Goal: Task Accomplishment & Management: Complete application form

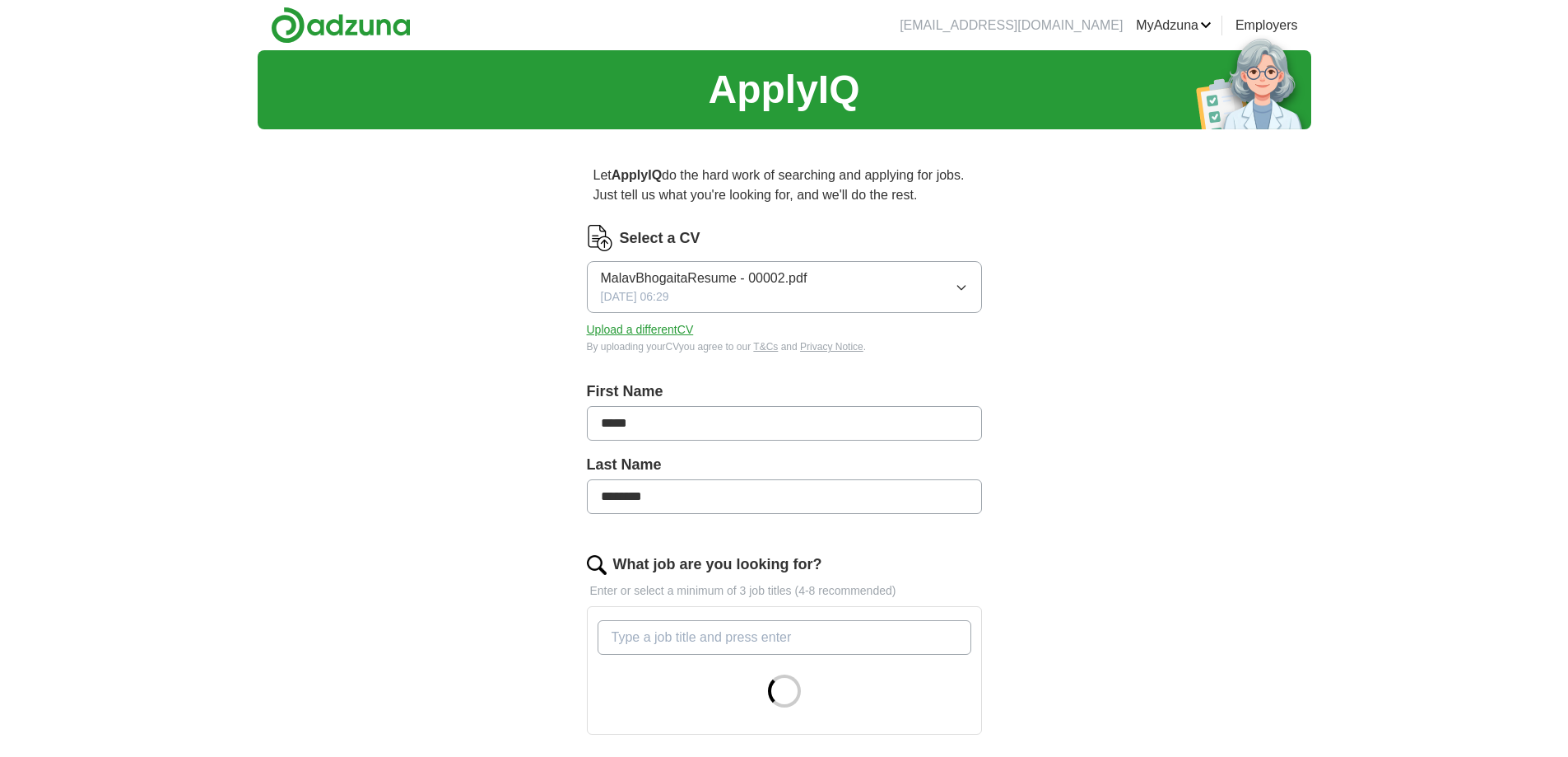
click at [957, 277] on button "MalavBhogaitaResume - 00002.pdf [DATE] 06:29" at bounding box center [784, 287] width 395 height 52
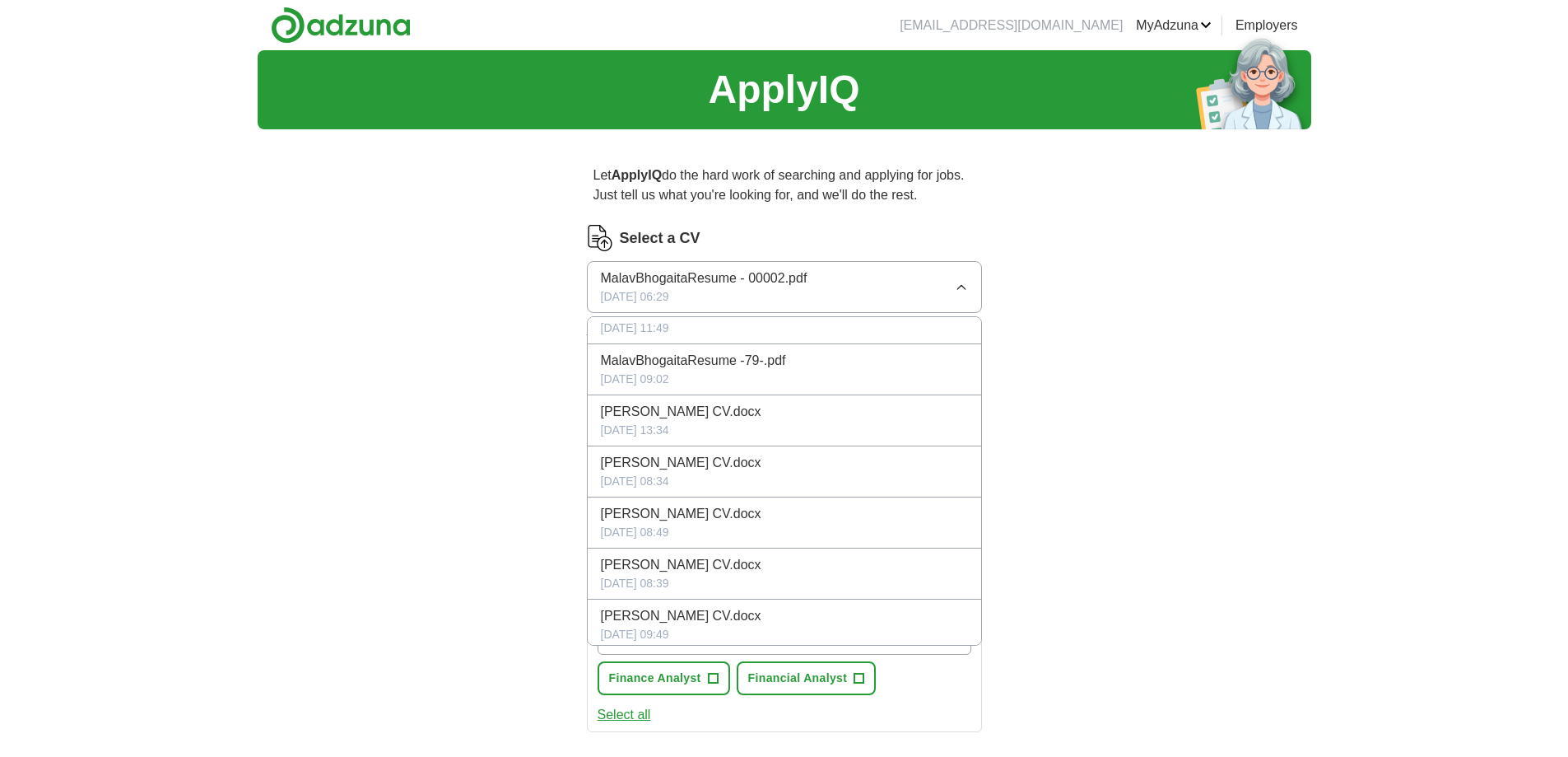
scroll to position [185, 0]
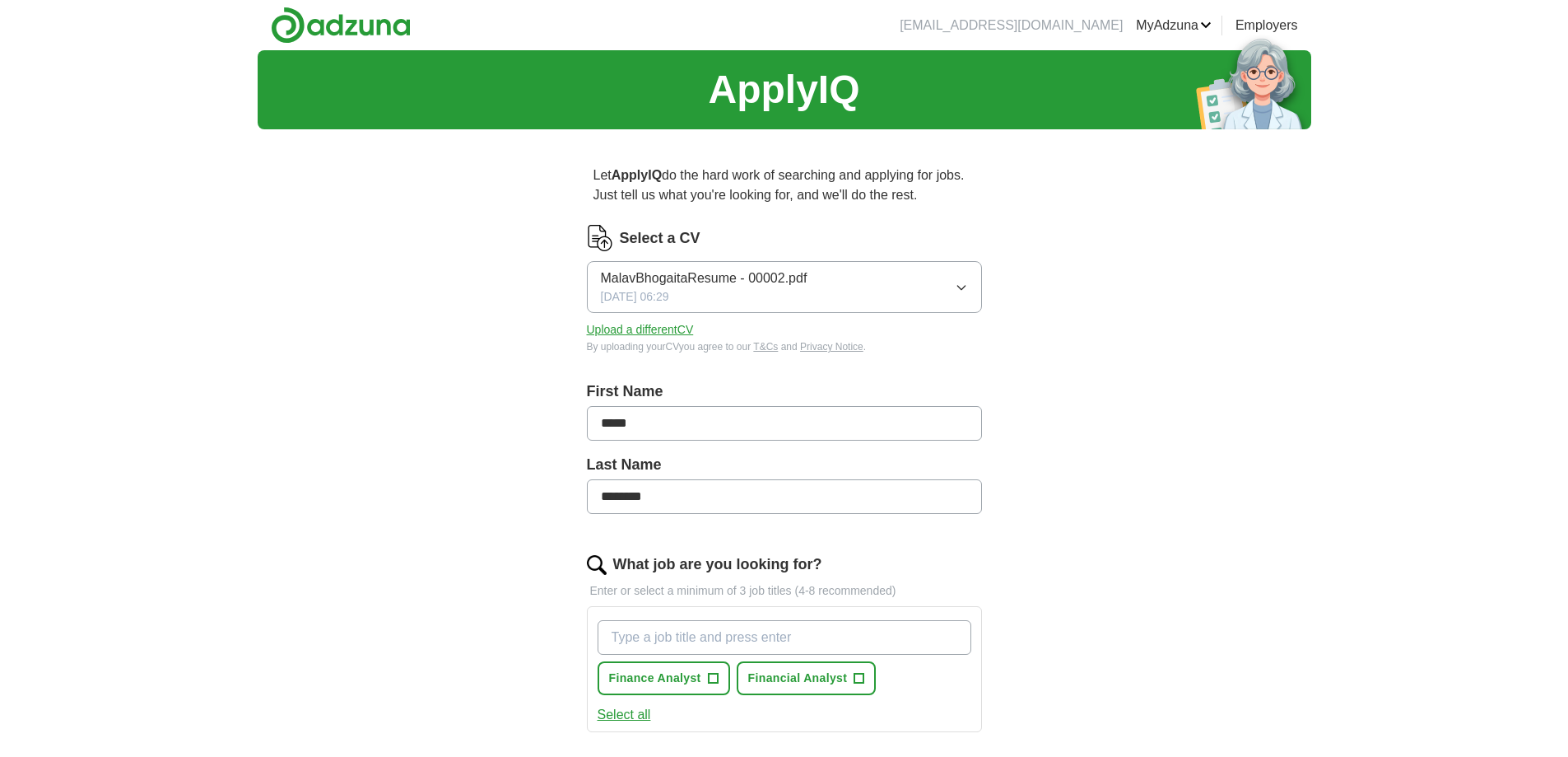
click at [1179, 399] on div "ApplyIQ Let ApplyIQ do the hard work of searching and applying for jobs. Just t…" at bounding box center [784, 611] width 1053 height 1121
click at [648, 334] on button "Upload a different CV" at bounding box center [640, 330] width 107 height 18
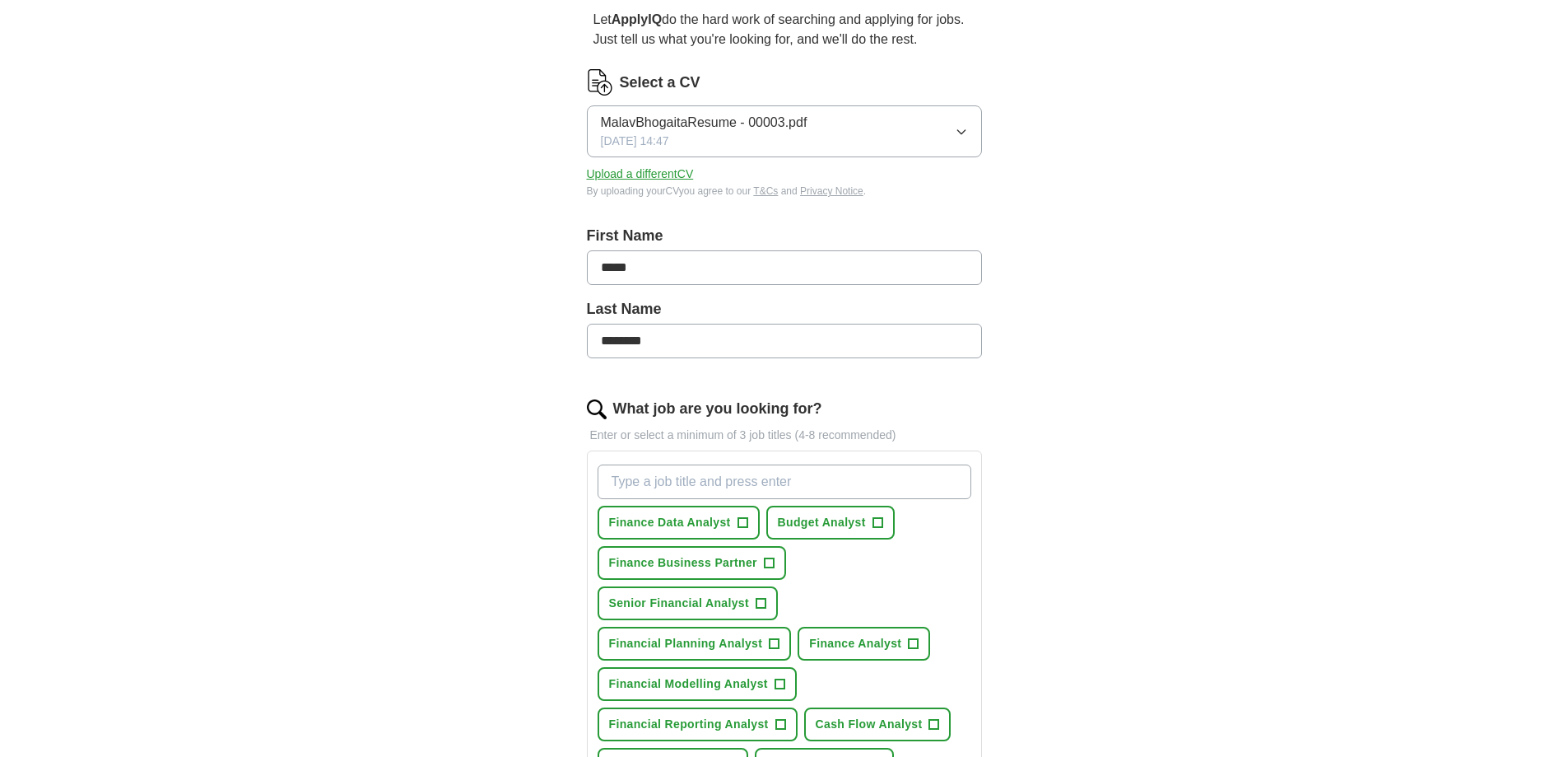
scroll to position [165, 0]
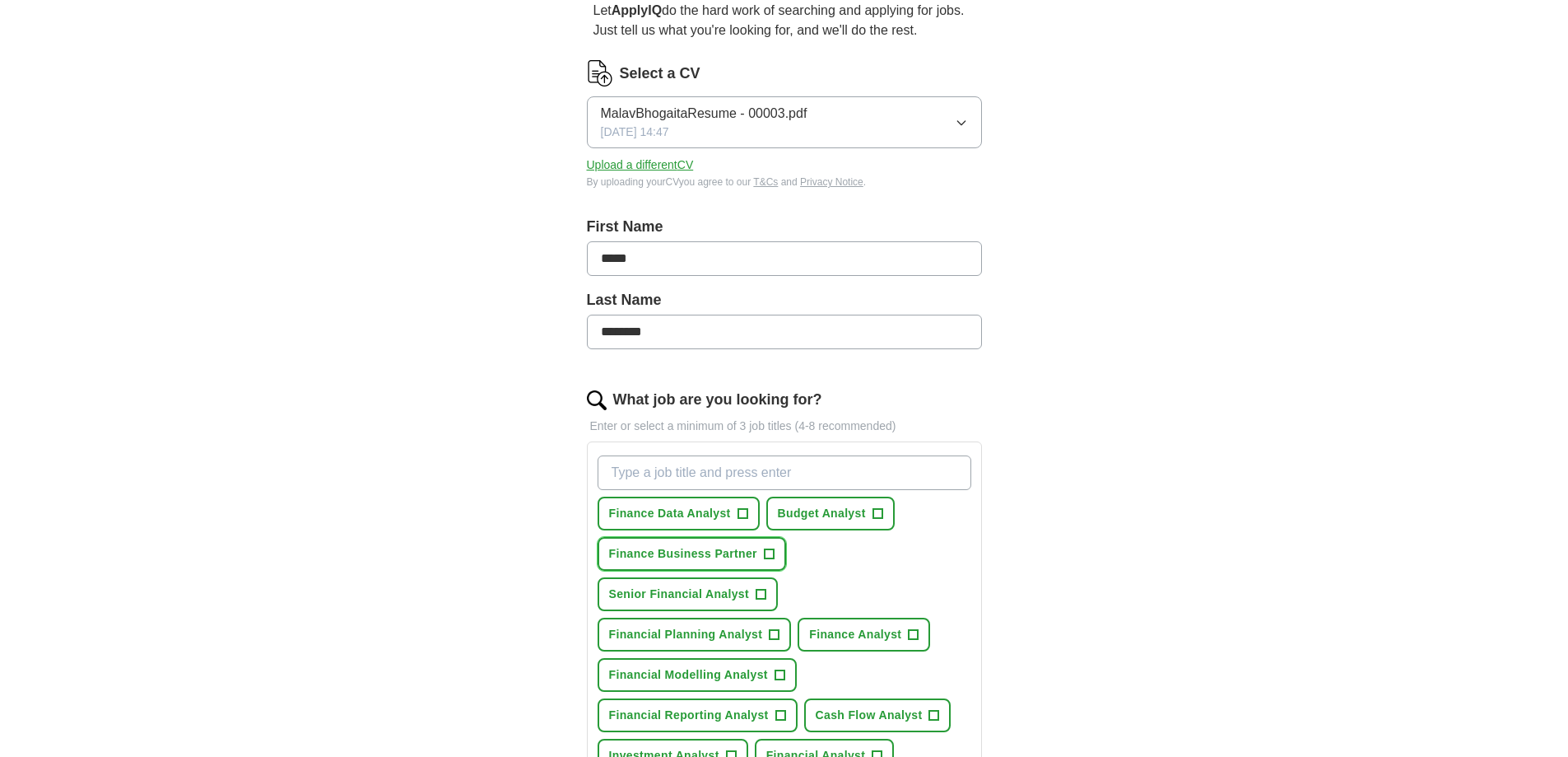
click at [699, 548] on span "Finance Business Partner" at bounding box center [683, 554] width 148 height 18
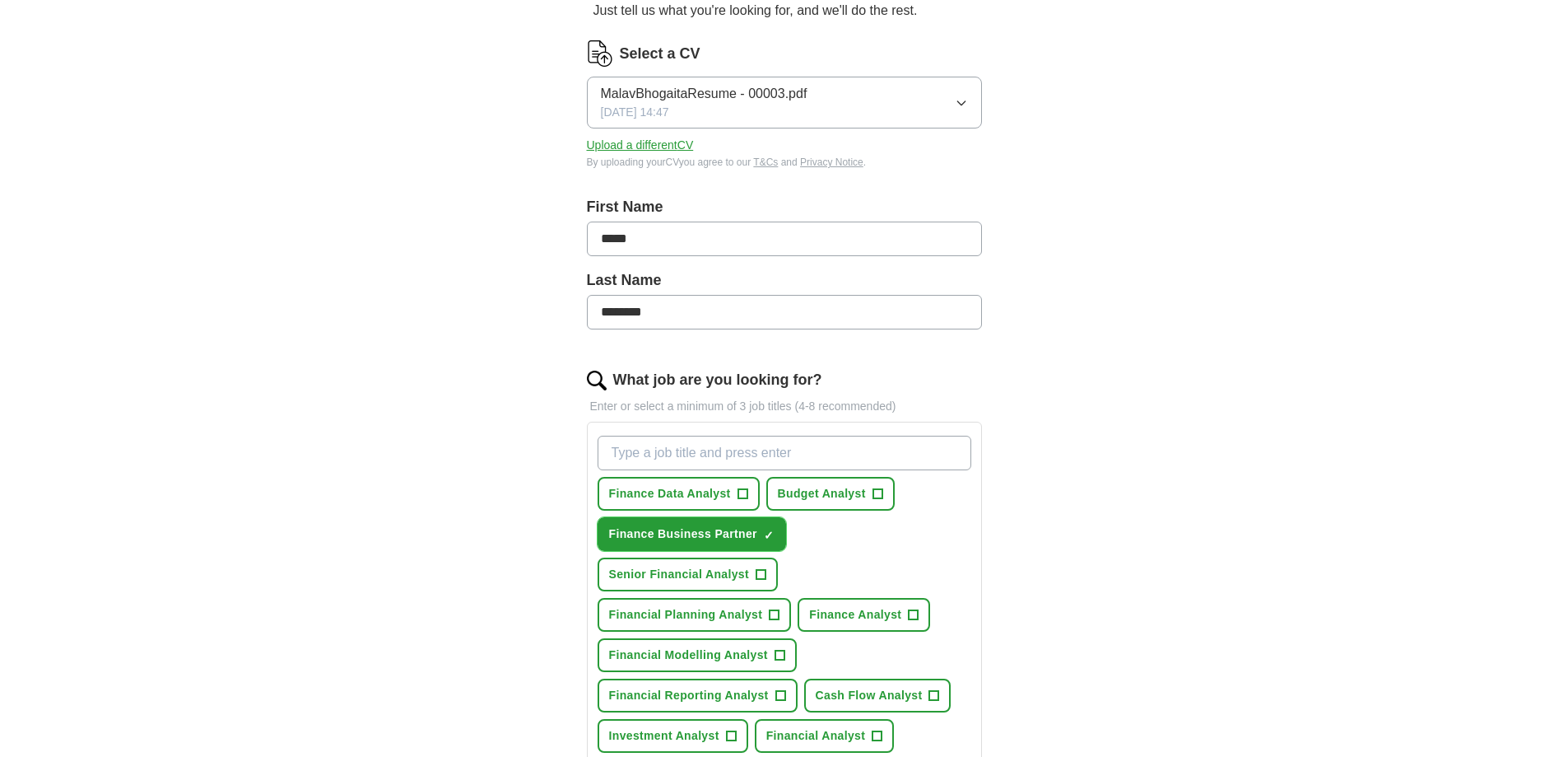
scroll to position [412, 0]
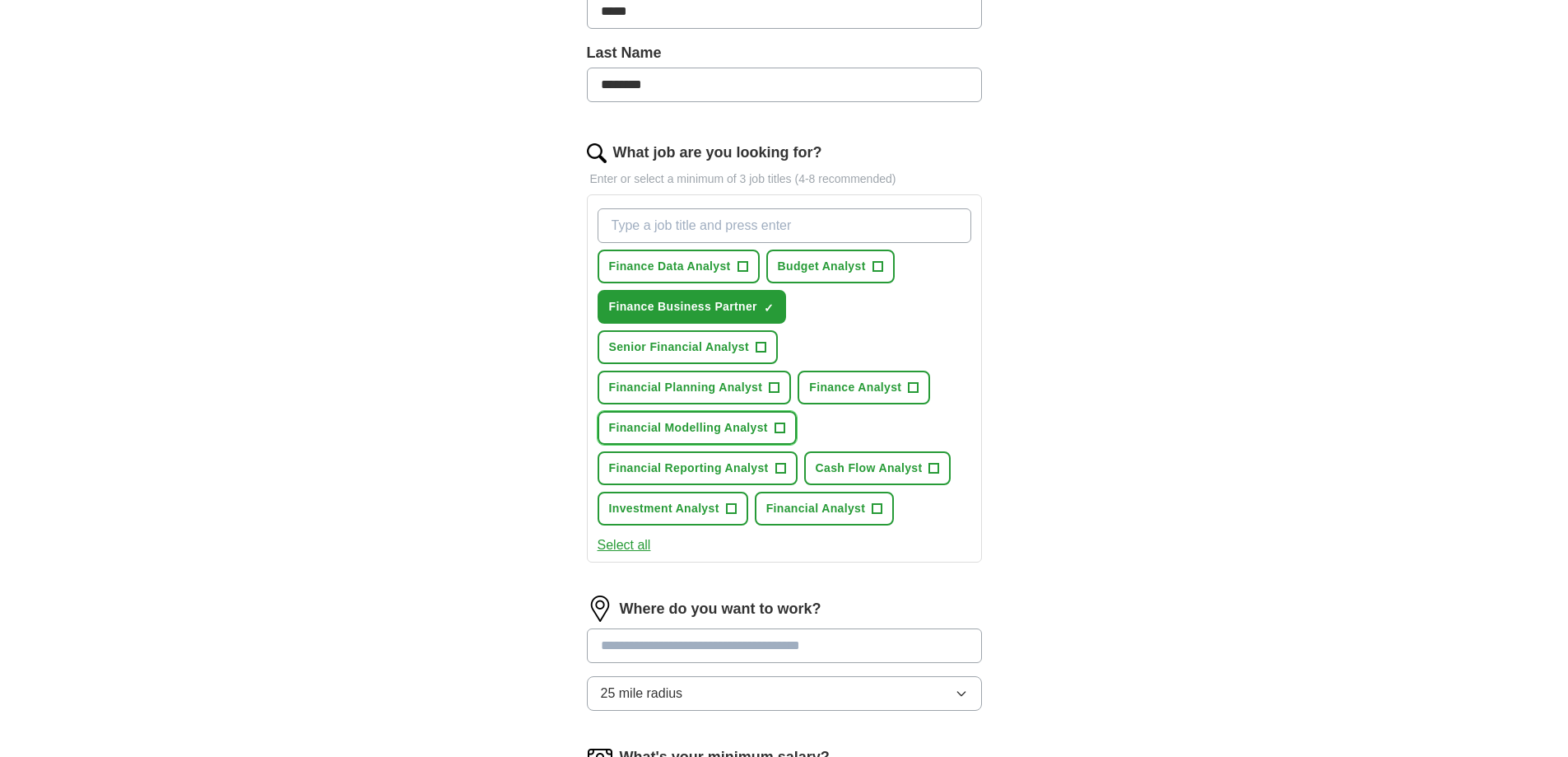
click at [677, 417] on button "Financial Modelling Analyst +" at bounding box center [697, 427] width 199 height 34
click at [675, 385] on span "Financial Planning Analyst" at bounding box center [686, 387] width 154 height 18
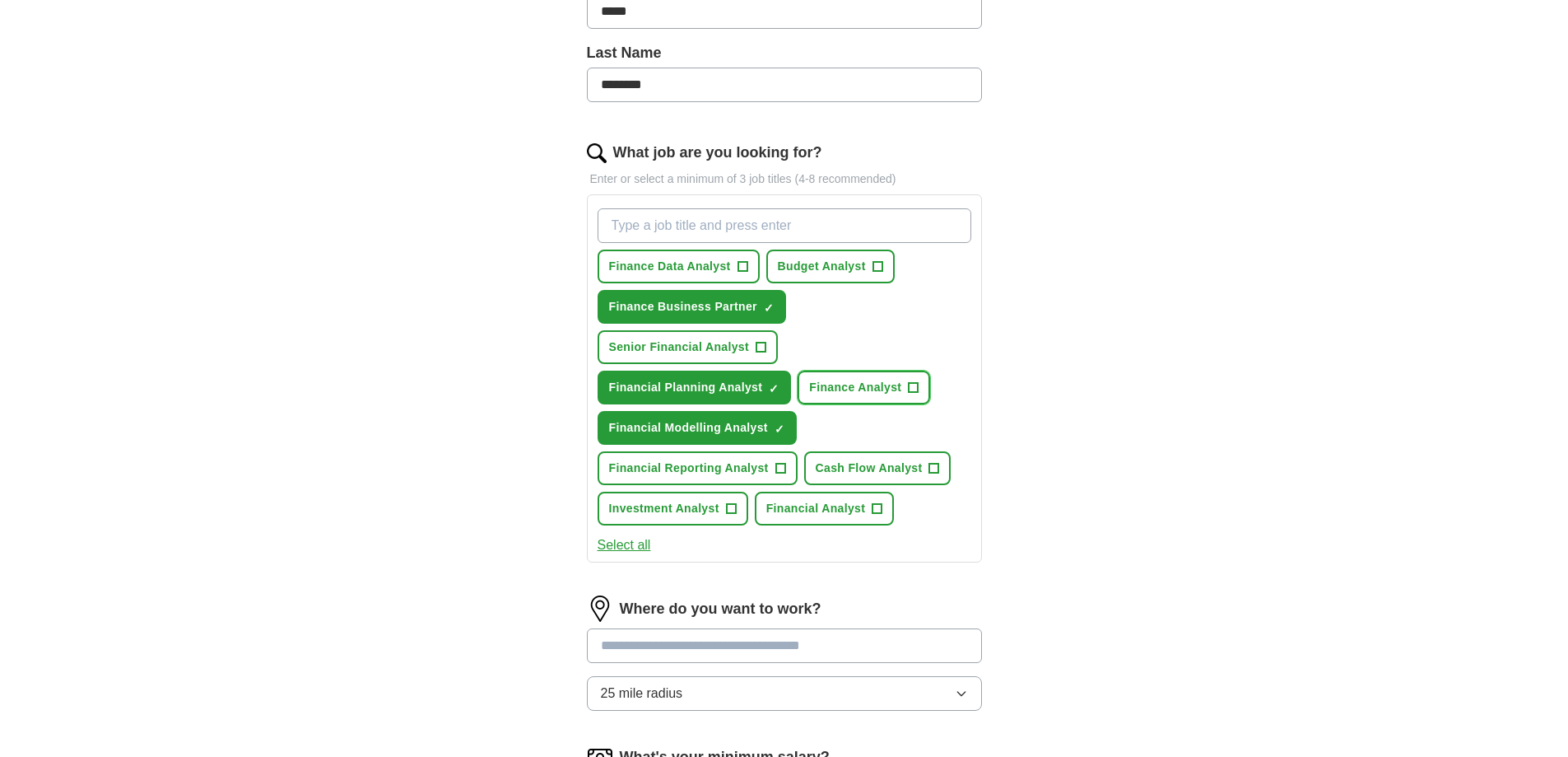
click at [846, 378] on button "Finance Analyst +" at bounding box center [864, 387] width 132 height 34
click at [691, 475] on span "Financial Reporting Analyst" at bounding box center [690, 468] width 160 height 18
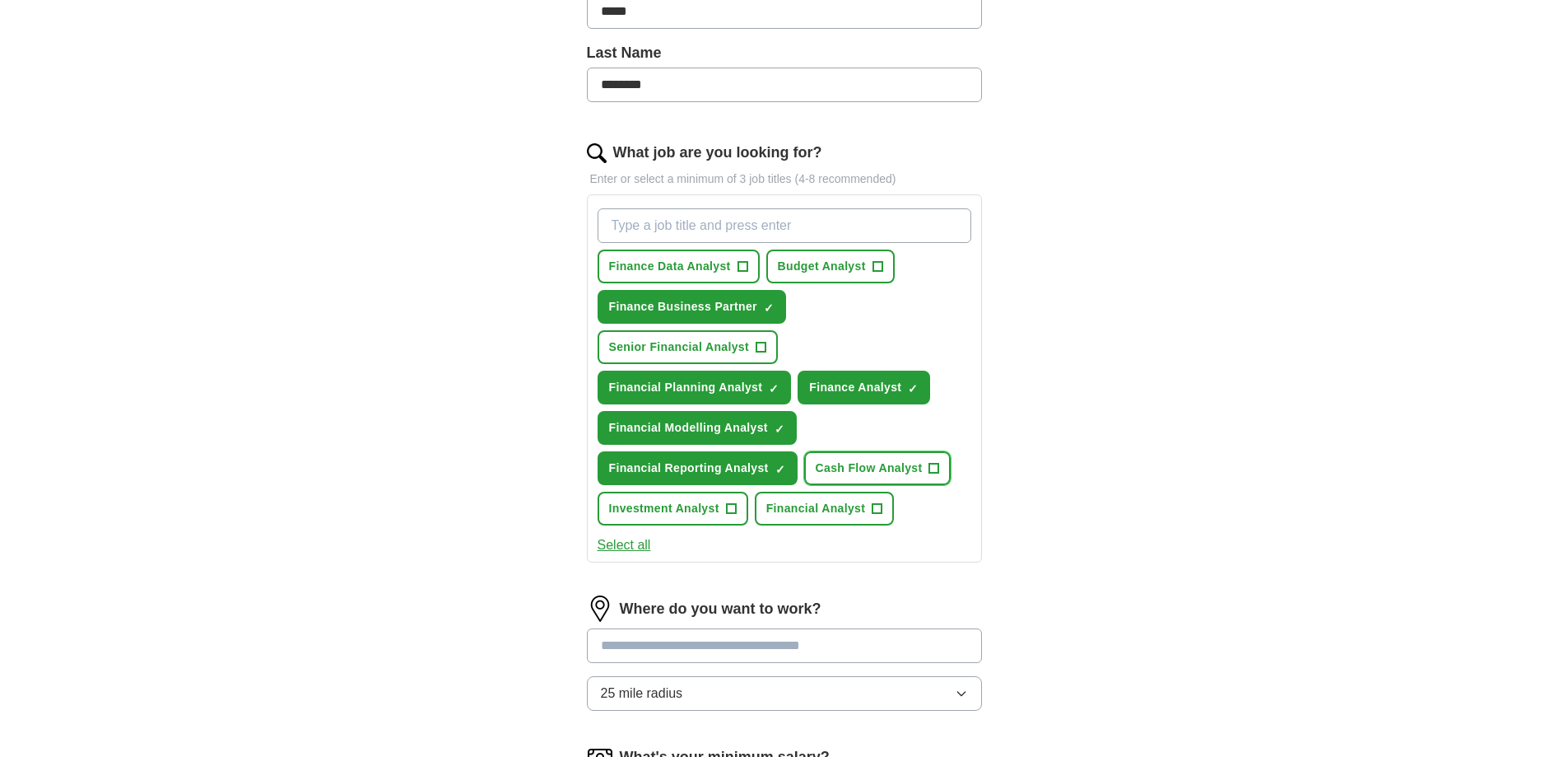
click at [831, 470] on span "Cash Flow Analyst" at bounding box center [869, 468] width 107 height 18
click at [653, 505] on span "Investment Analyst" at bounding box center [664, 508] width 111 height 18
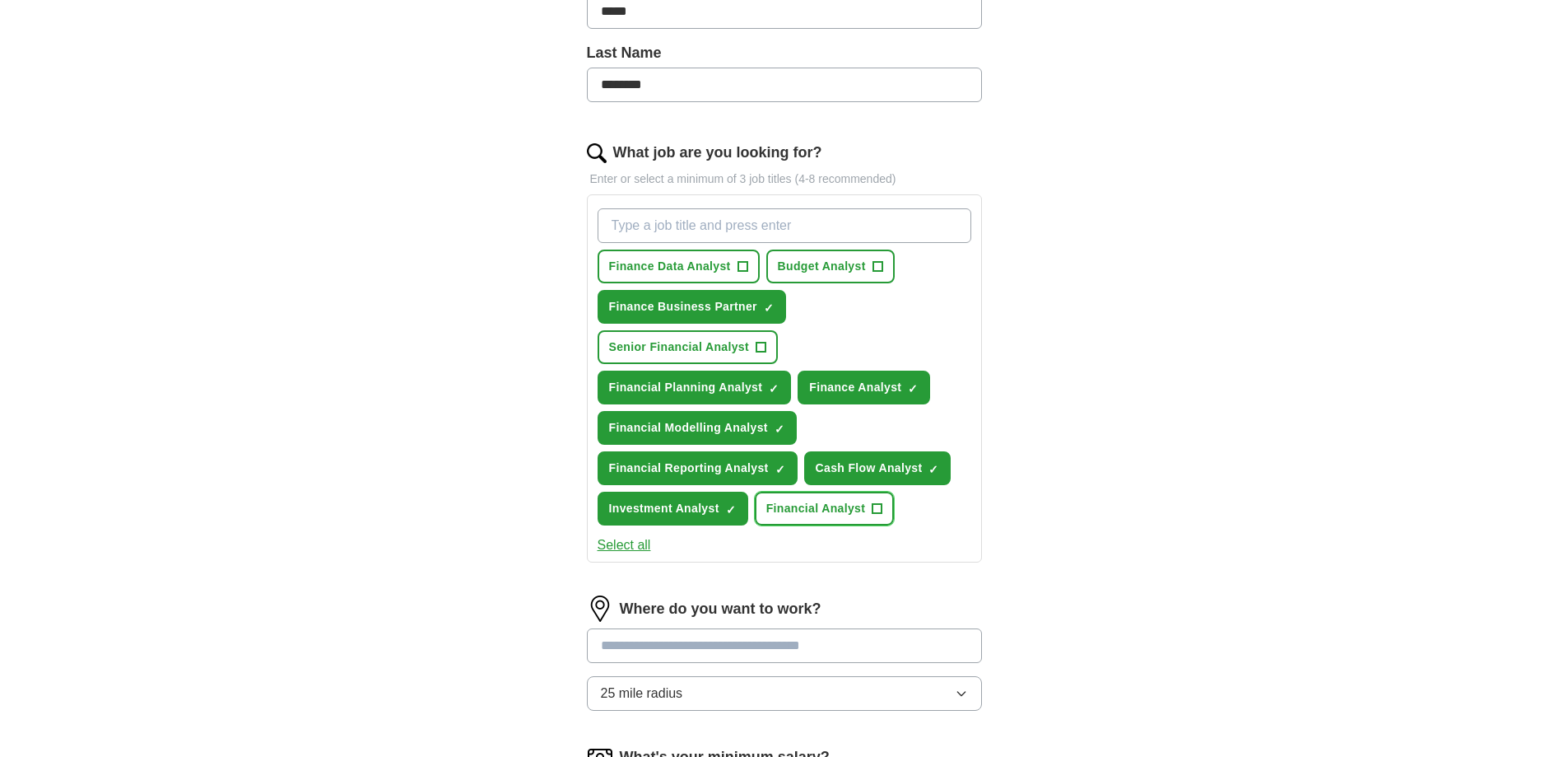
click at [793, 505] on span "Financial Analyst" at bounding box center [816, 508] width 100 height 18
click at [632, 541] on button "Select all" at bounding box center [624, 545] width 54 height 20
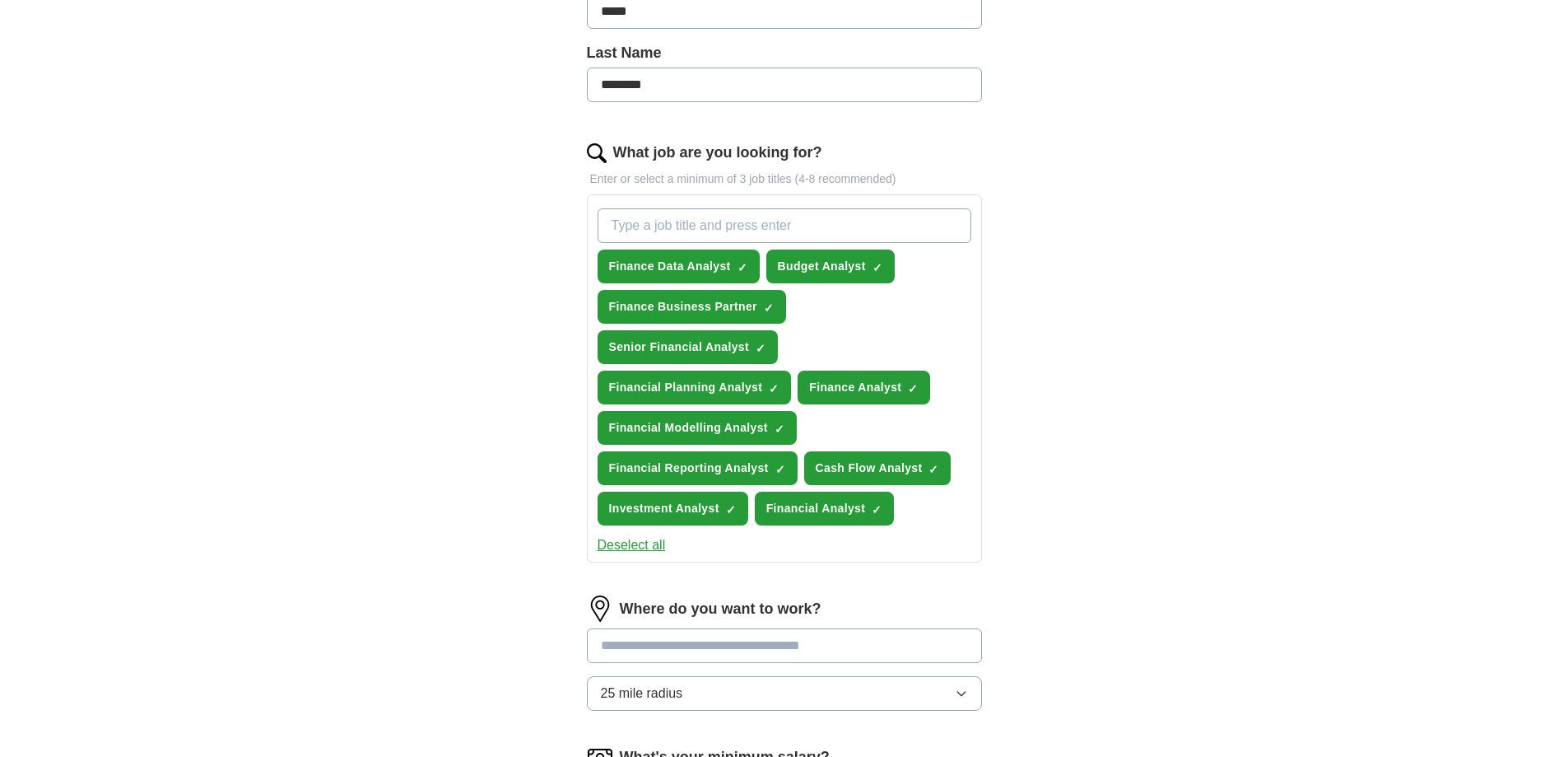
scroll to position [659, 0]
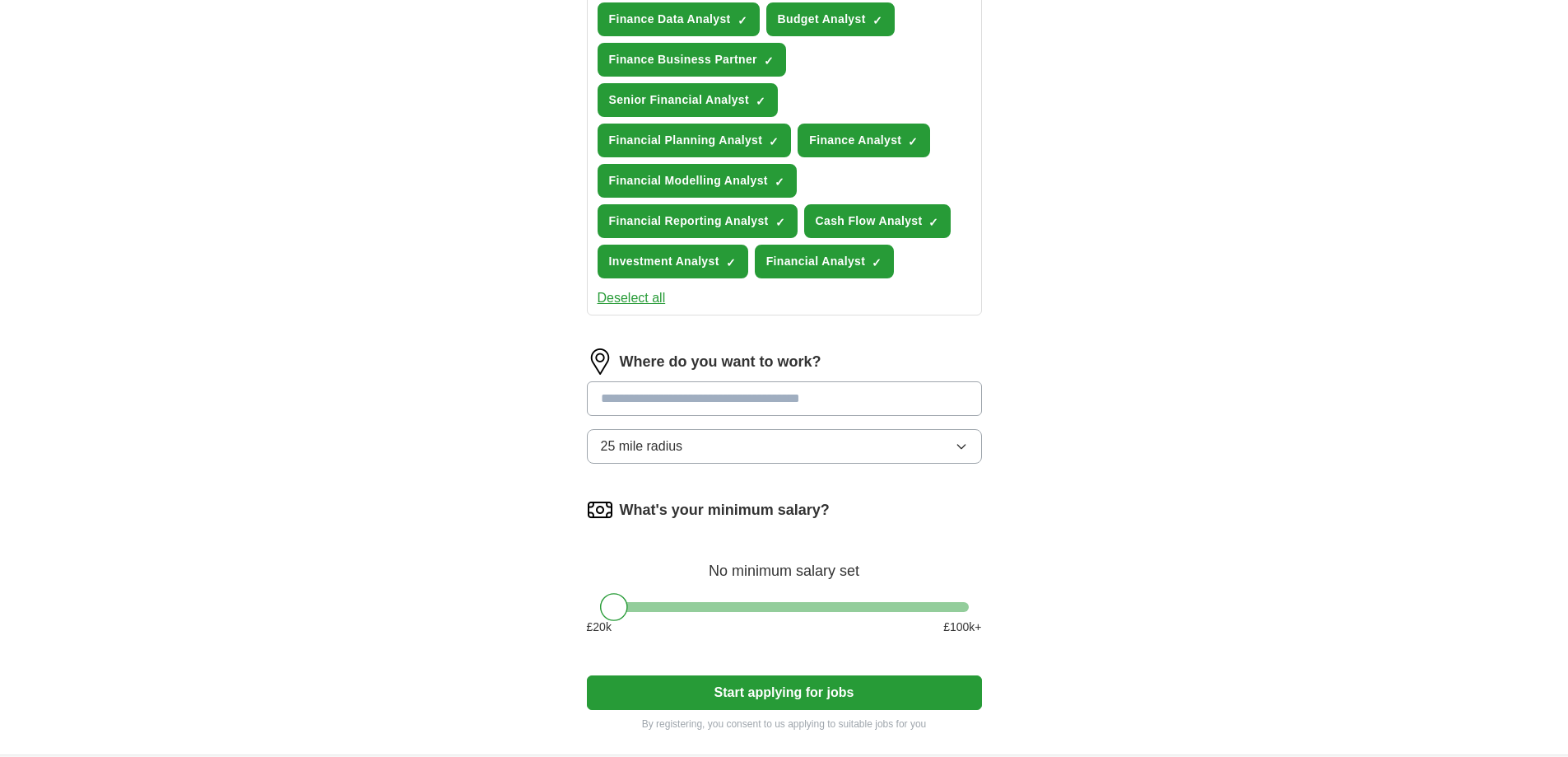
click at [686, 678] on button "Start applying for jobs" at bounding box center [784, 692] width 395 height 34
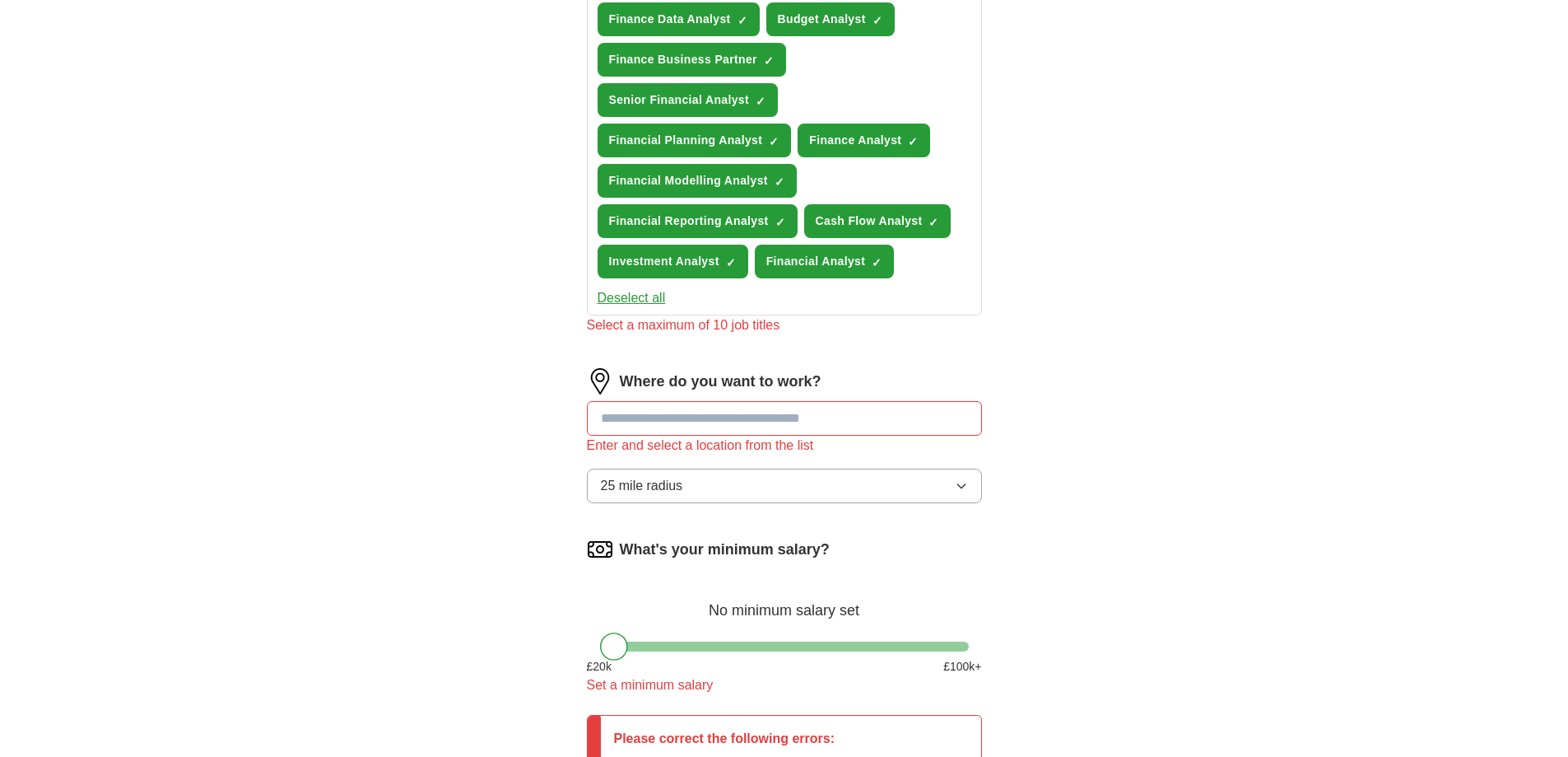
click at [678, 417] on input "text" at bounding box center [784, 418] width 395 height 34
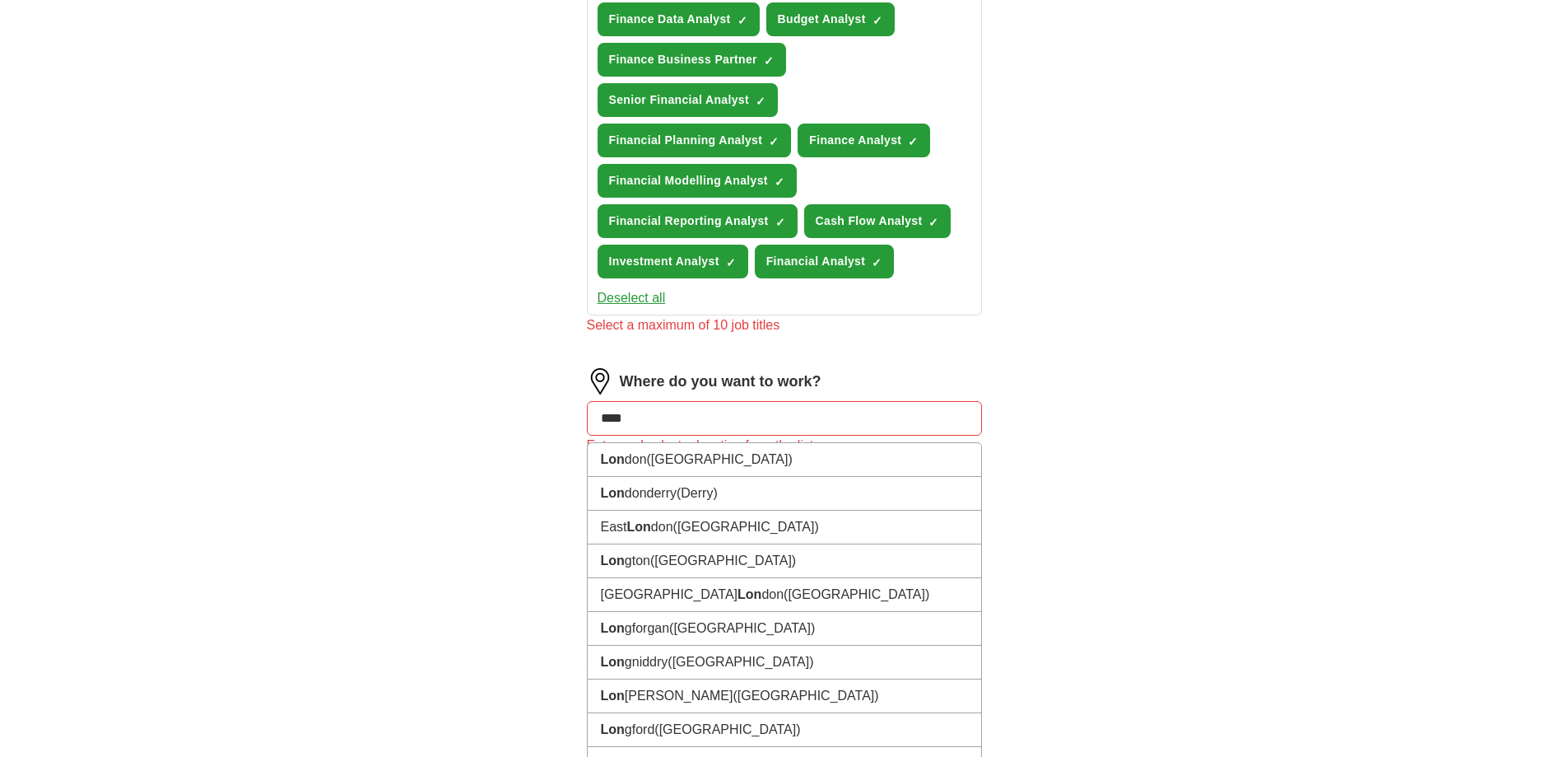
type input "*****"
click at [690, 453] on li "Londo n ([GEOGRAPHIC_DATA])" at bounding box center [784, 460] width 394 height 34
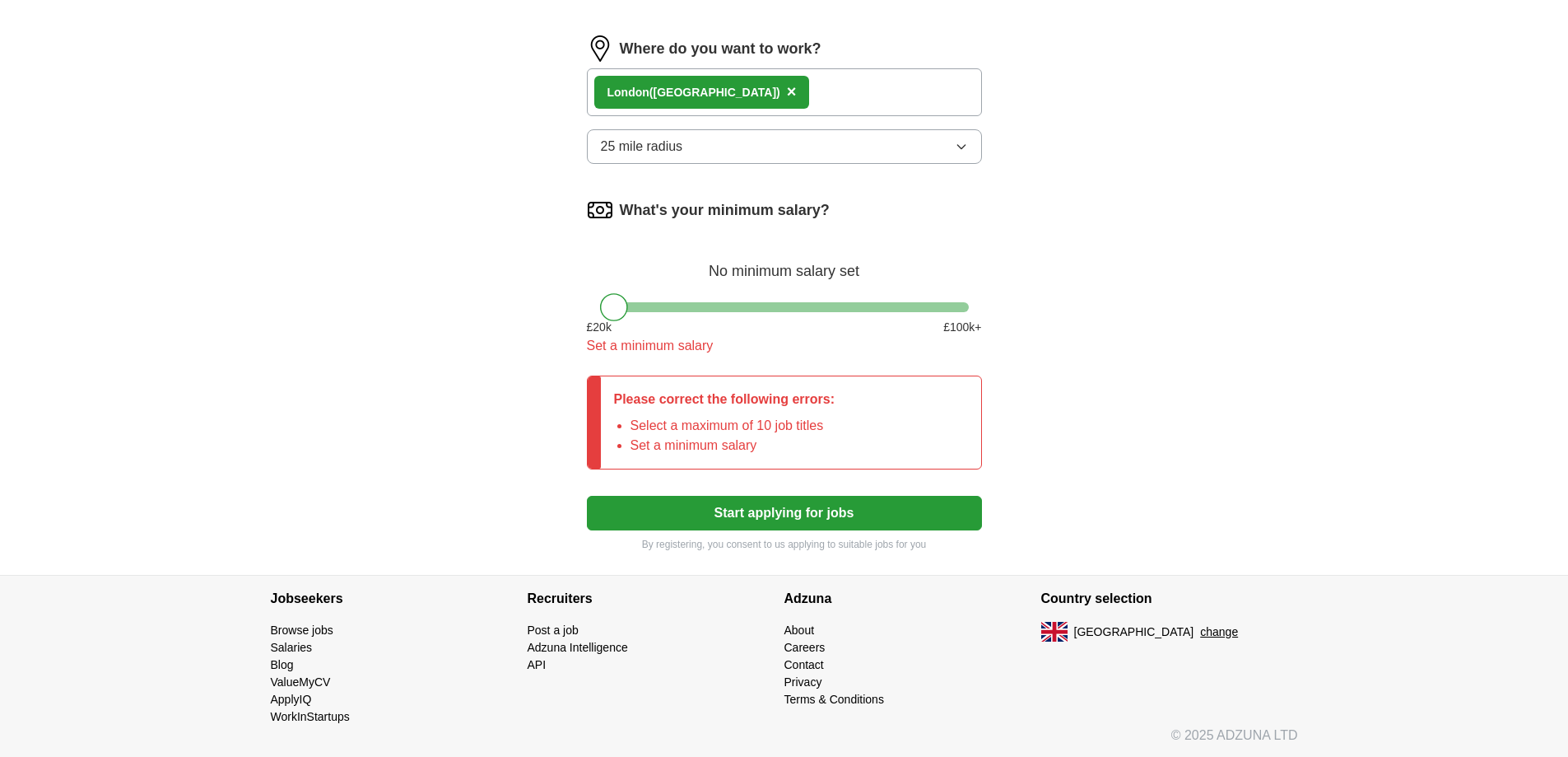
scroll to position [994, 0]
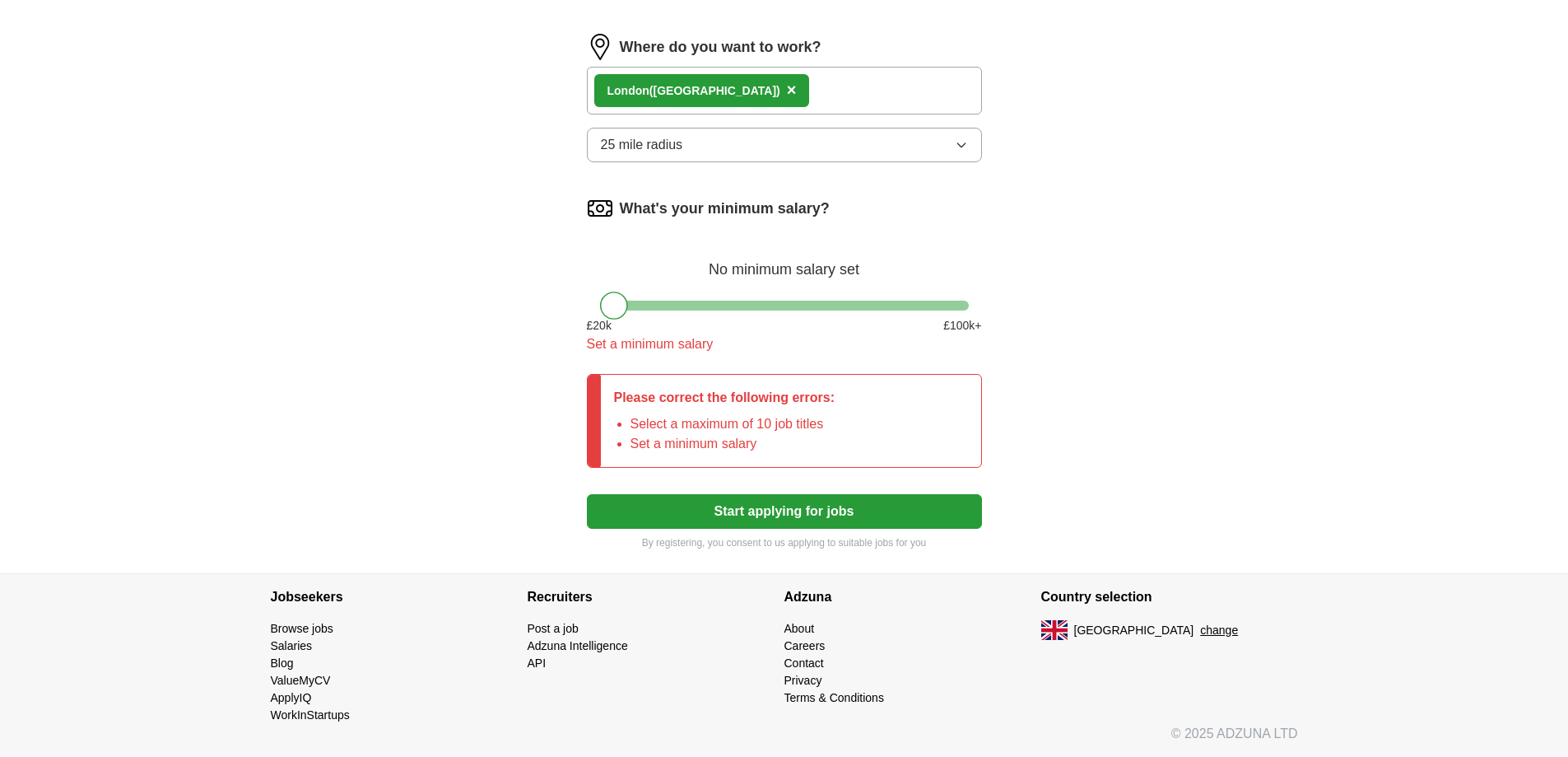
click at [723, 508] on button "Start applying for jobs" at bounding box center [784, 511] width 395 height 34
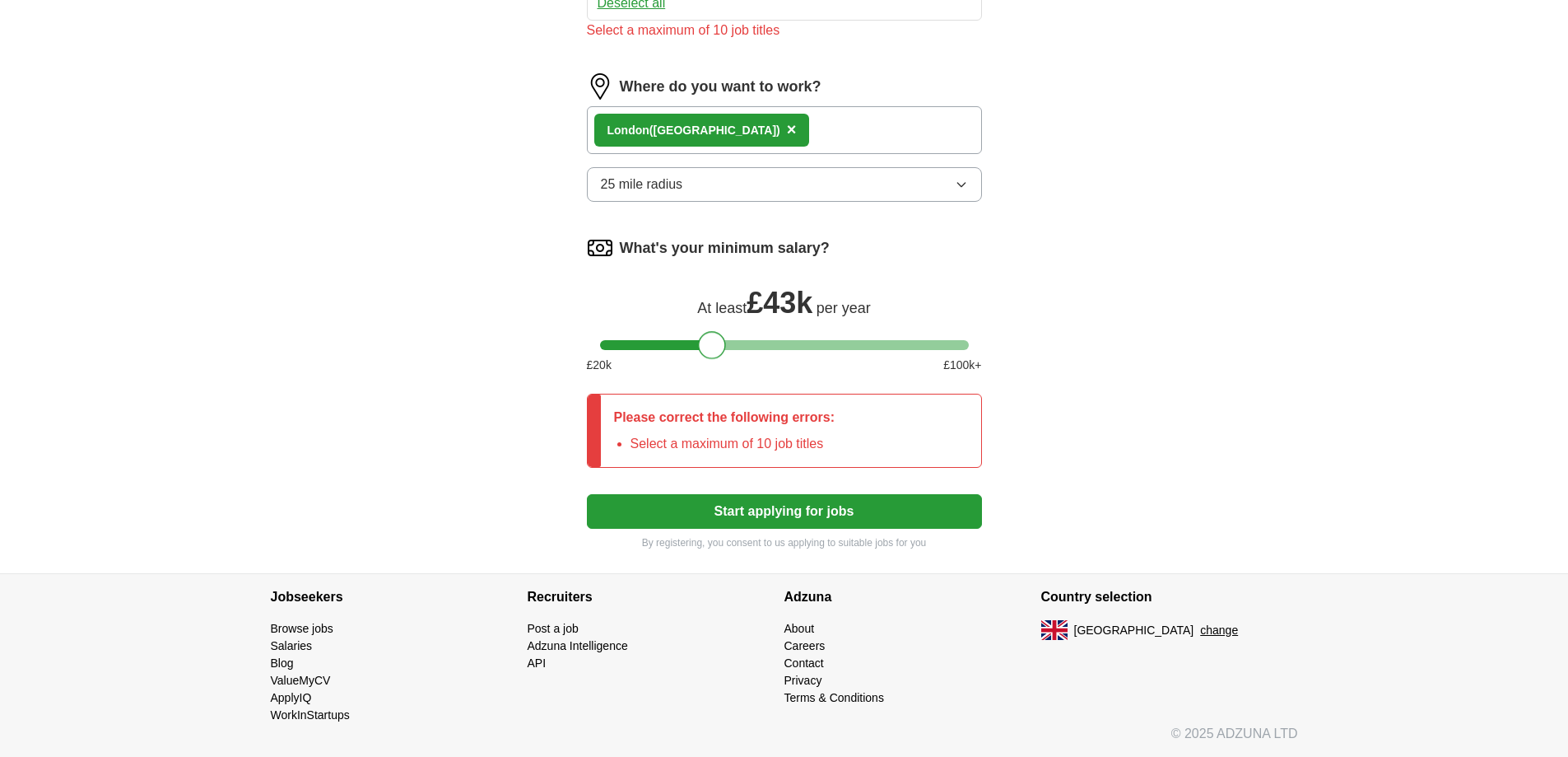
drag, startPoint x: 617, startPoint y: 311, endPoint x: 713, endPoint y: 316, distance: 96.1
click at [713, 316] on div "What's your minimum salary? At least £ 43k per year £ 20 k £ 100 k+" at bounding box center [784, 311] width 395 height 153
click at [708, 347] on div at bounding box center [707, 345] width 28 height 28
click at [726, 509] on button "Start applying for jobs" at bounding box center [784, 511] width 395 height 34
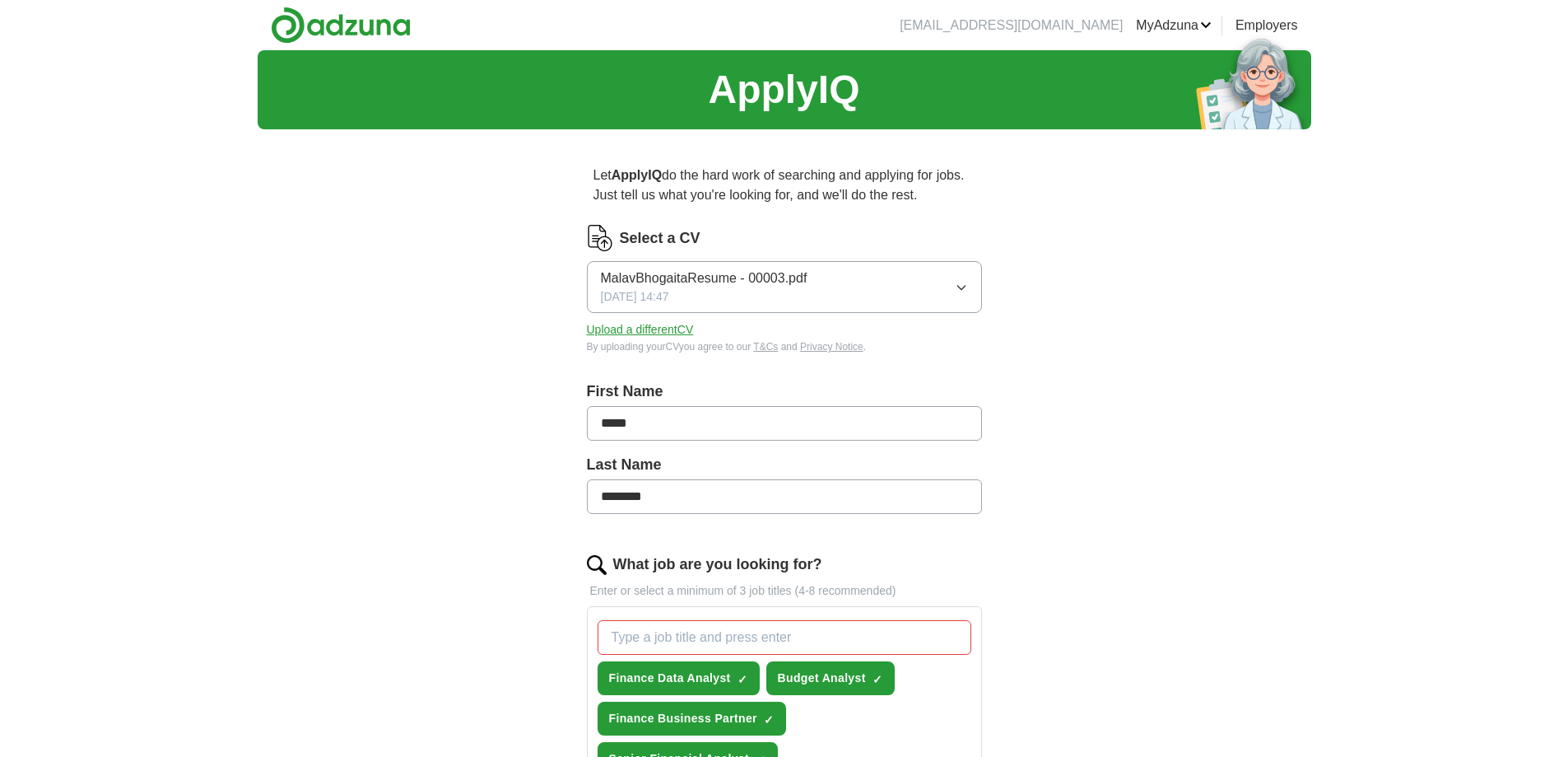
scroll to position [0, 0]
